Goal: Task Accomplishment & Management: Use online tool/utility

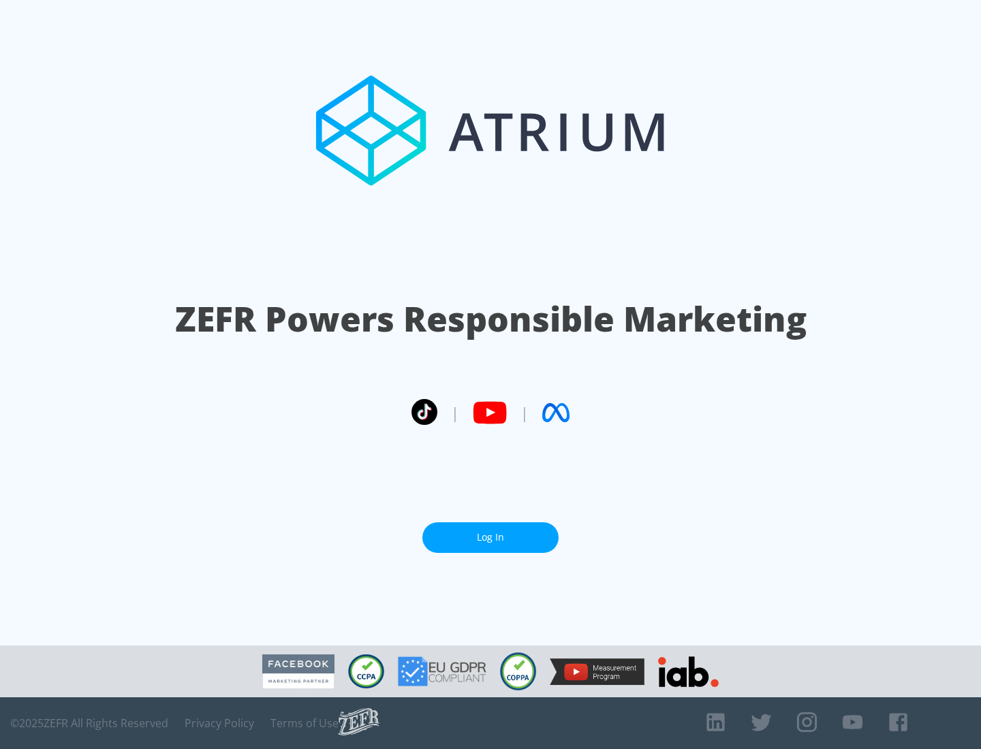
click at [490, 532] on link "Log In" at bounding box center [490, 537] width 136 height 31
